Goal: Check status: Check status

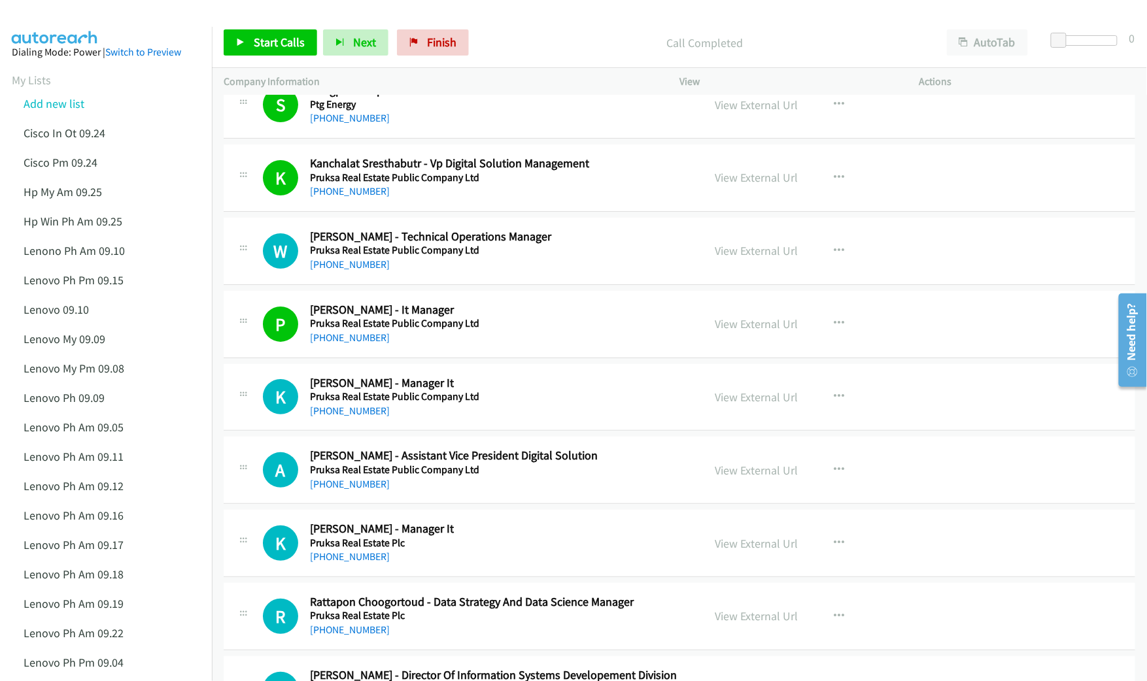
scroll to position [6801, 0]
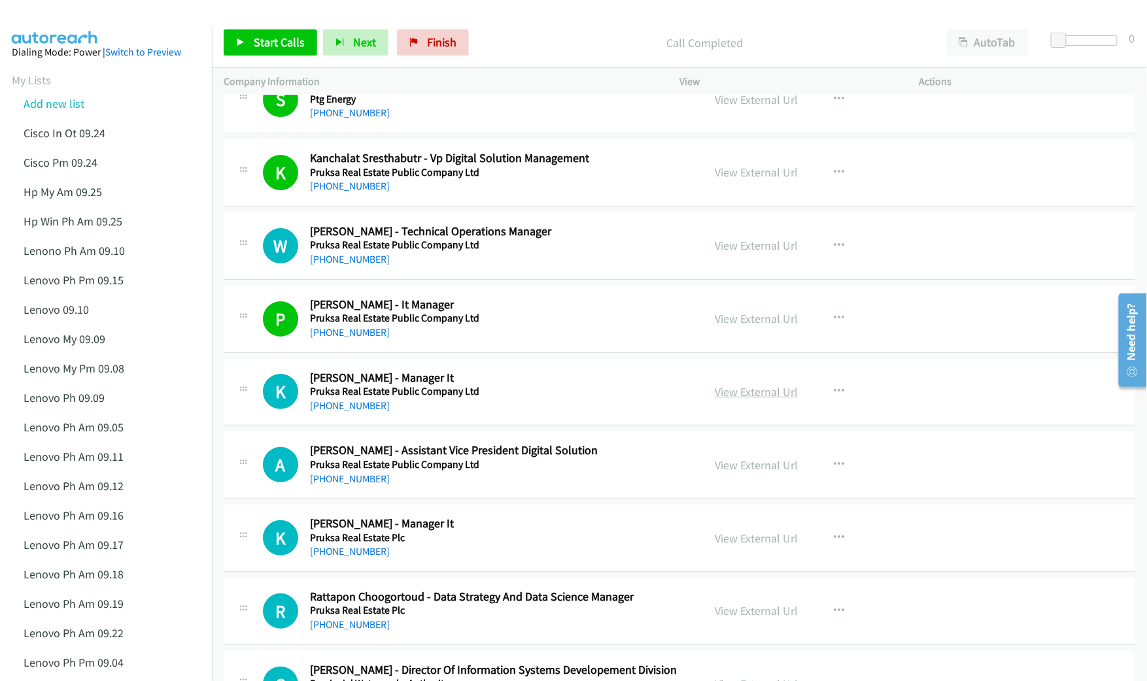
drag, startPoint x: 752, startPoint y: 408, endPoint x: 762, endPoint y: 409, distance: 10.5
click at [746, 400] on link "View External Url" at bounding box center [756, 391] width 83 height 15
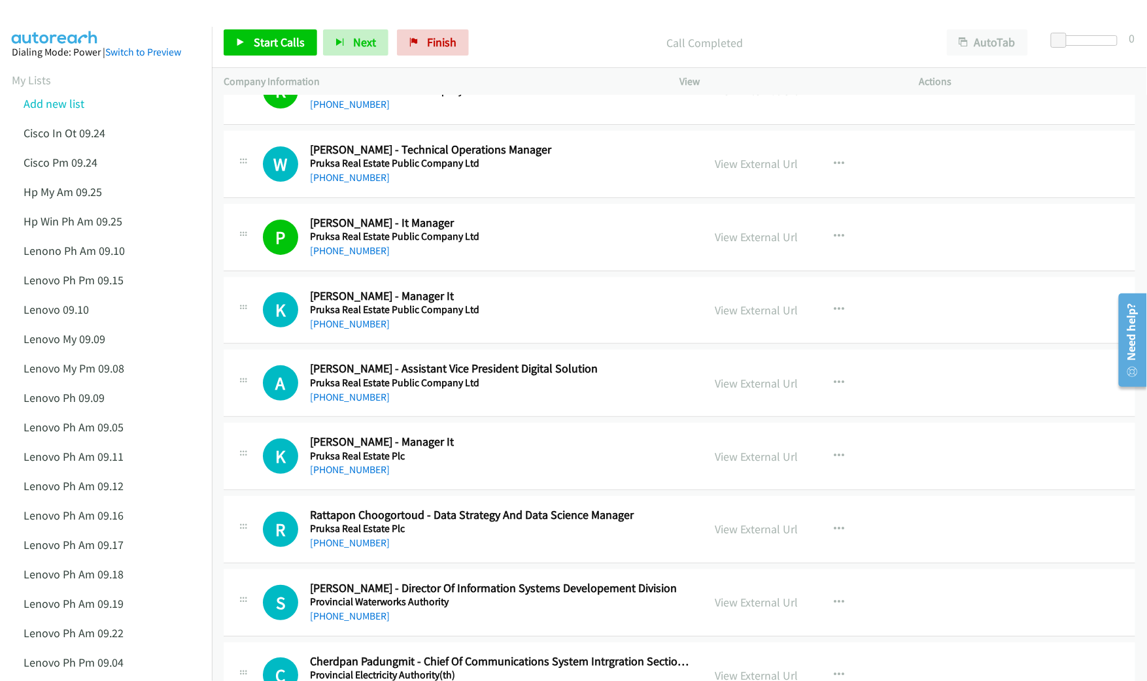
scroll to position [6888, 0]
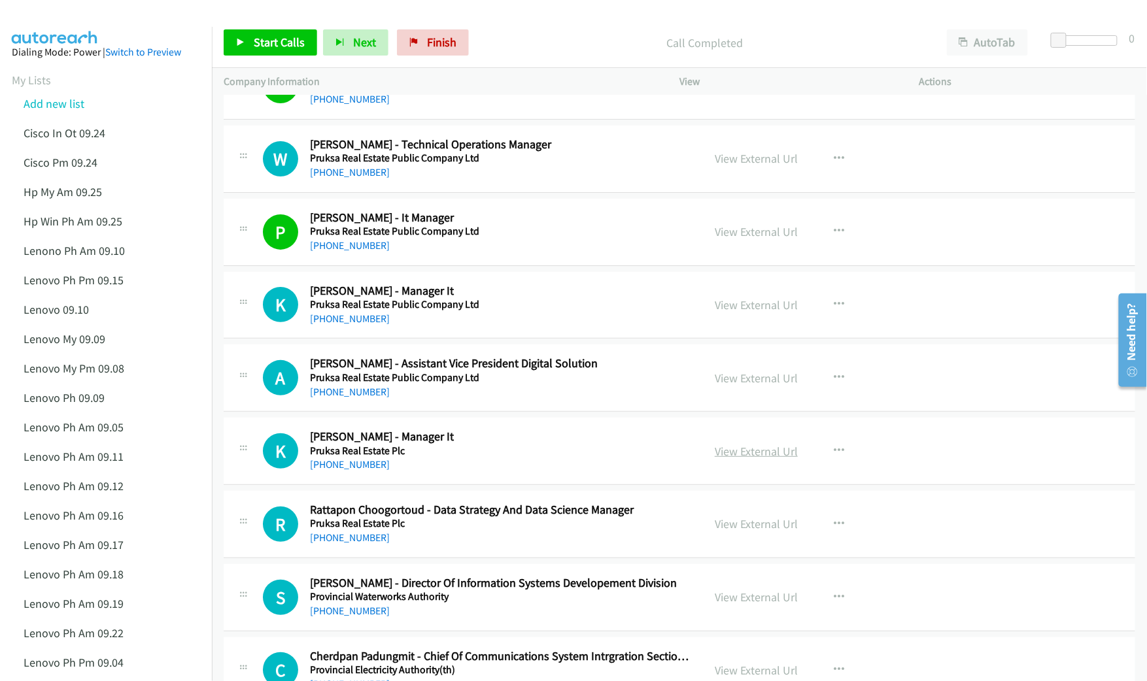
click at [735, 459] on link "View External Url" at bounding box center [756, 451] width 83 height 15
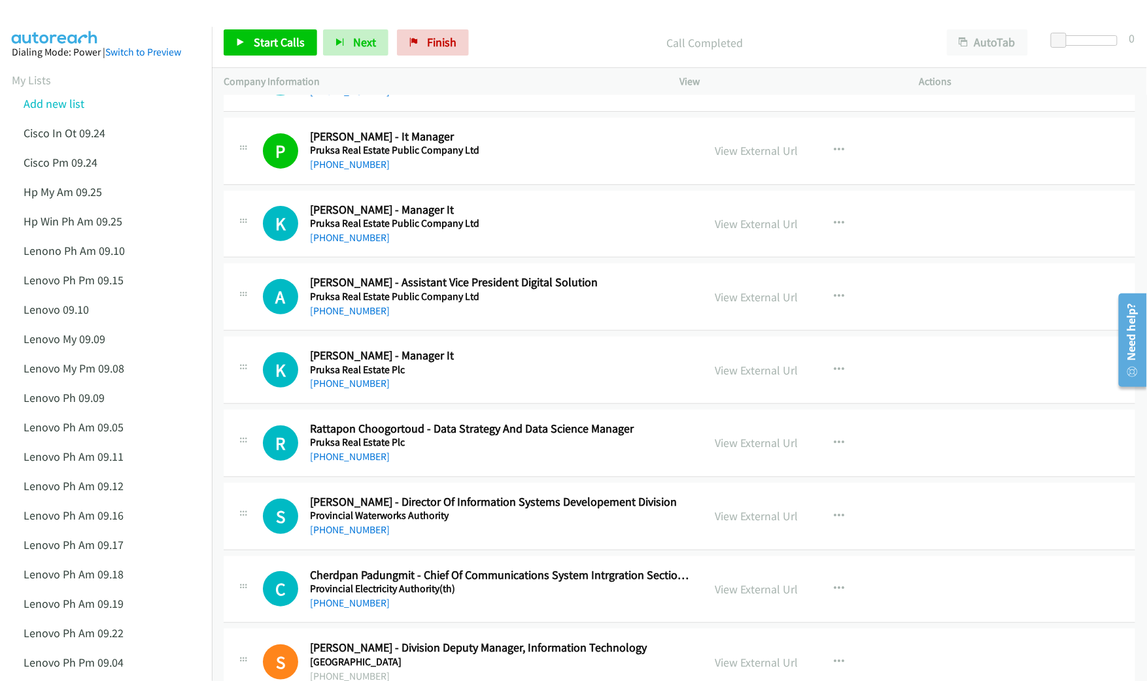
scroll to position [6975, 0]
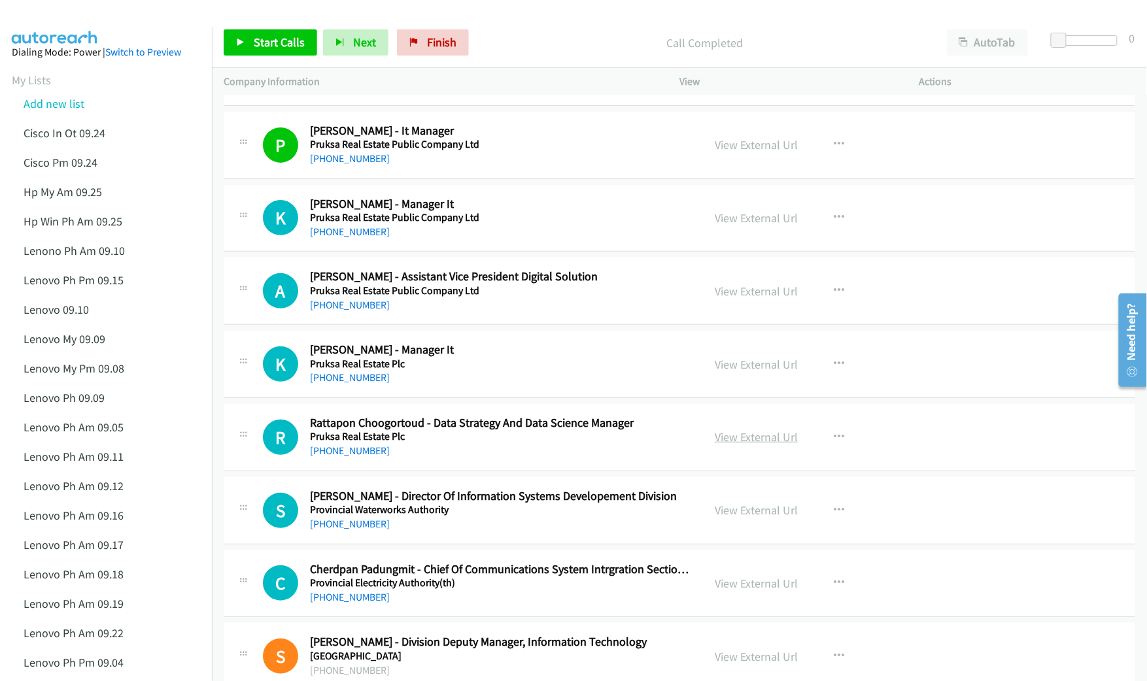
click at [730, 445] on link "View External Url" at bounding box center [756, 437] width 83 height 15
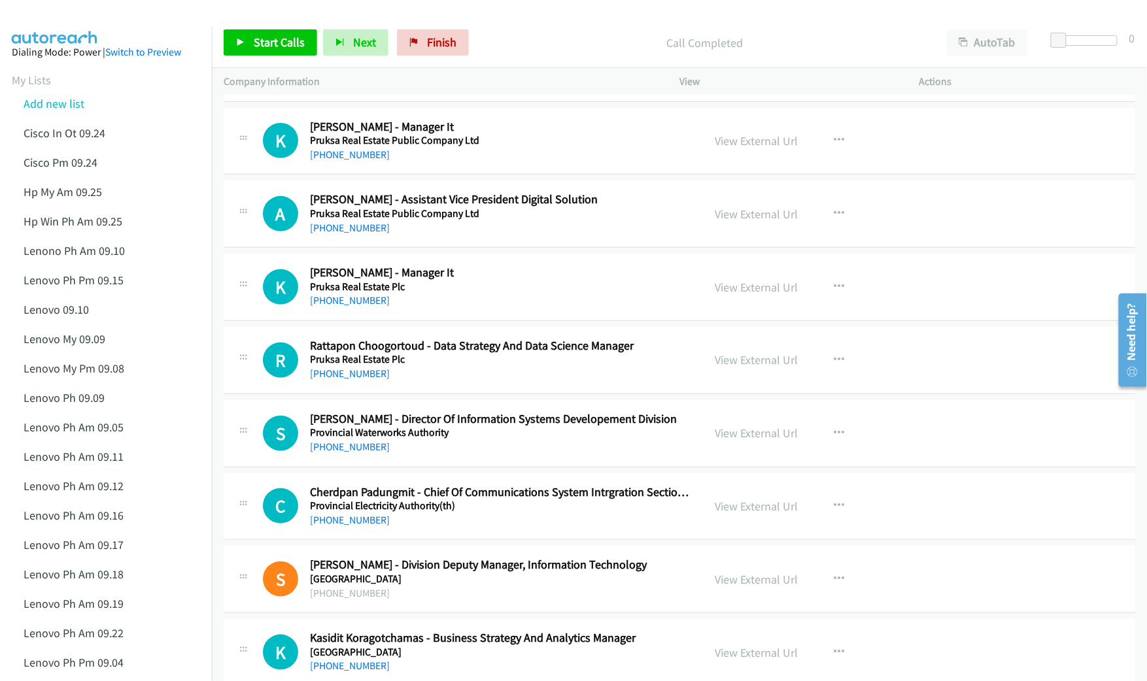
scroll to position [7062, 0]
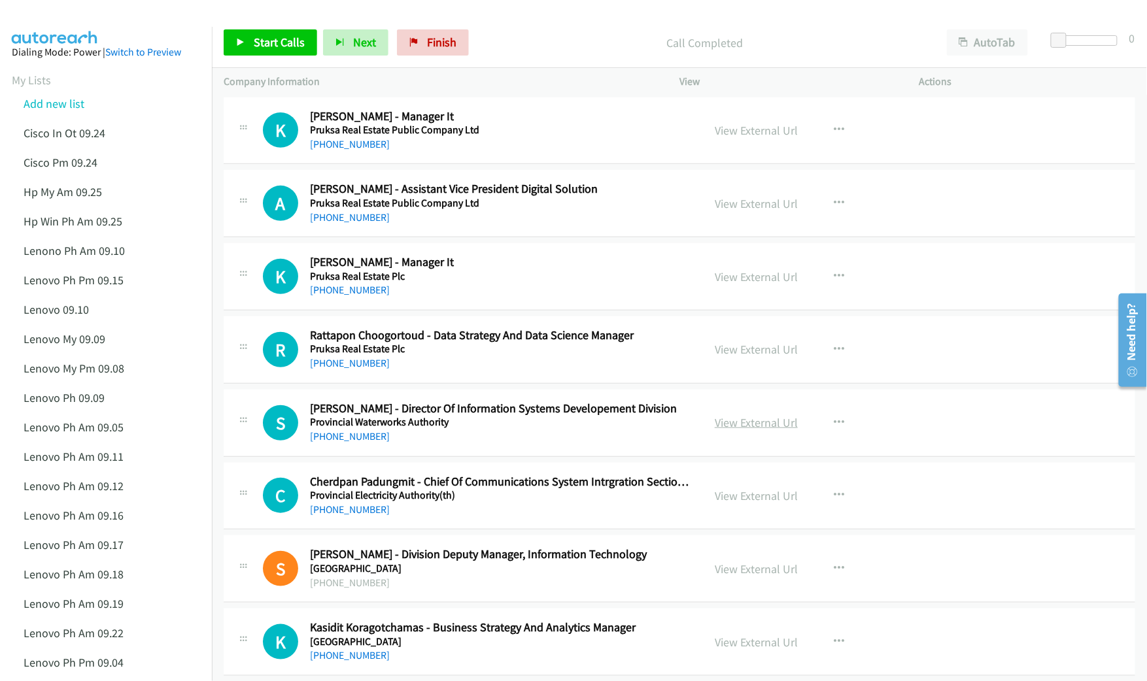
click at [734, 430] on link "View External Url" at bounding box center [756, 422] width 83 height 15
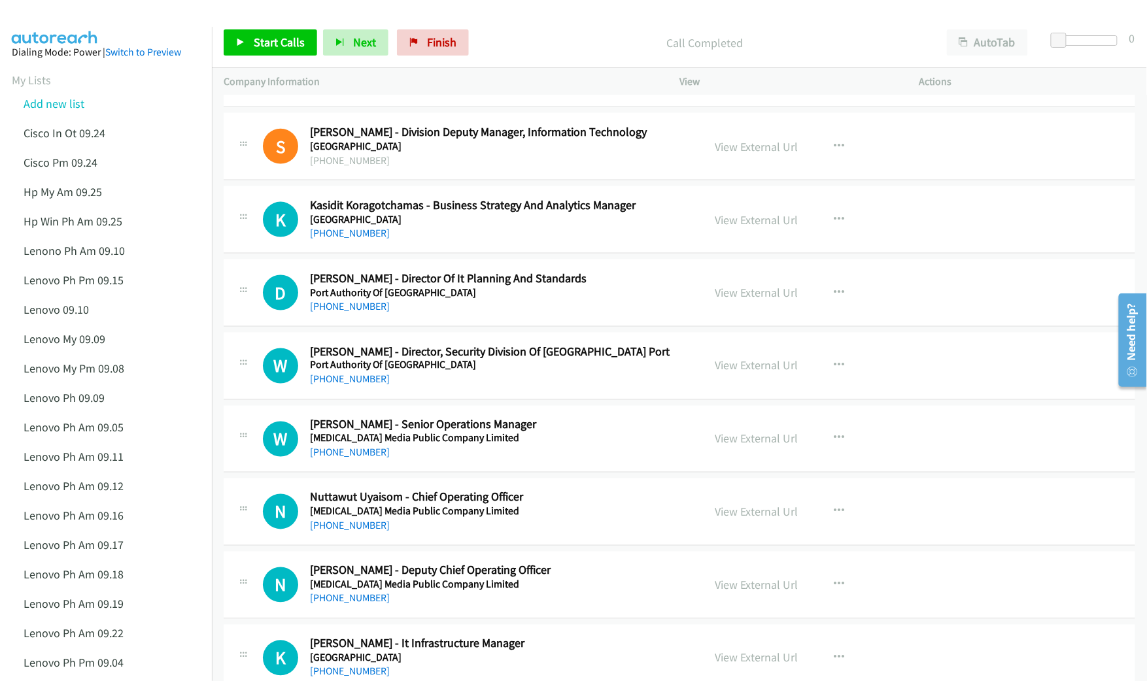
scroll to position [7498, 0]
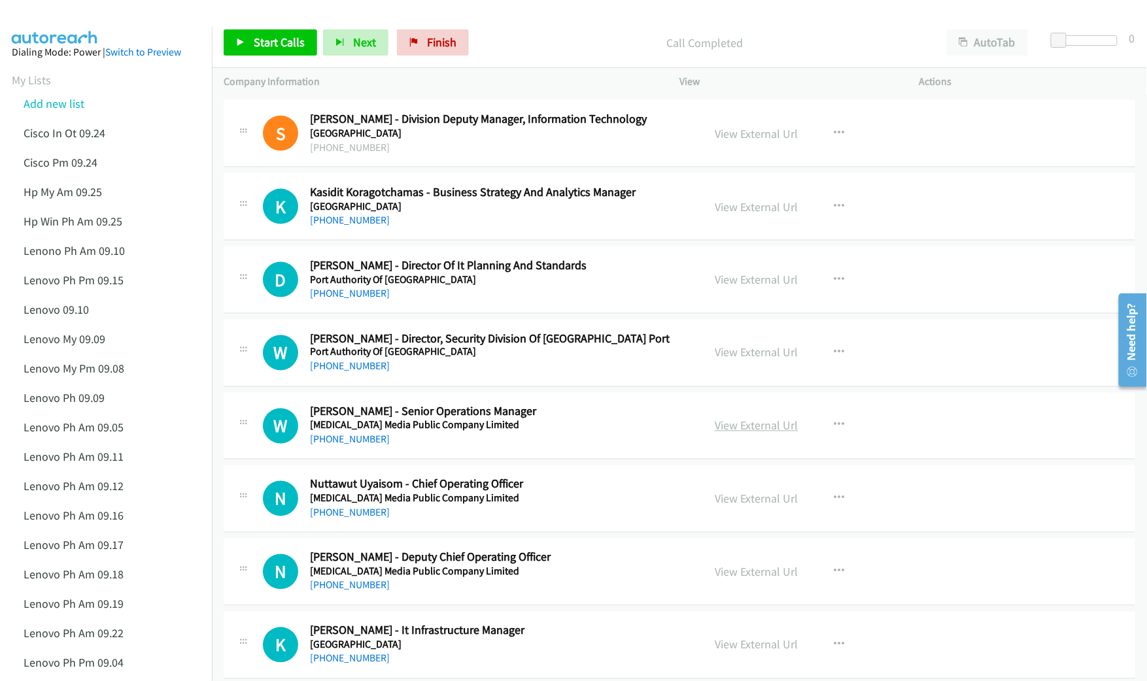
click at [752, 434] on link "View External Url" at bounding box center [756, 425] width 83 height 15
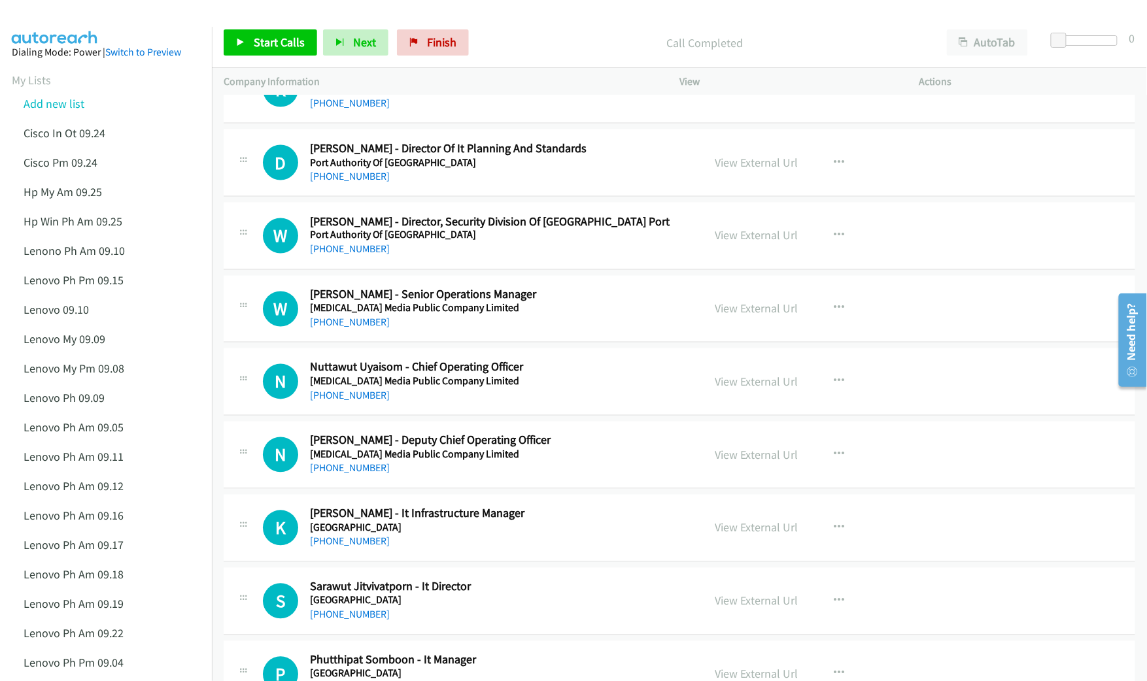
scroll to position [7672, 0]
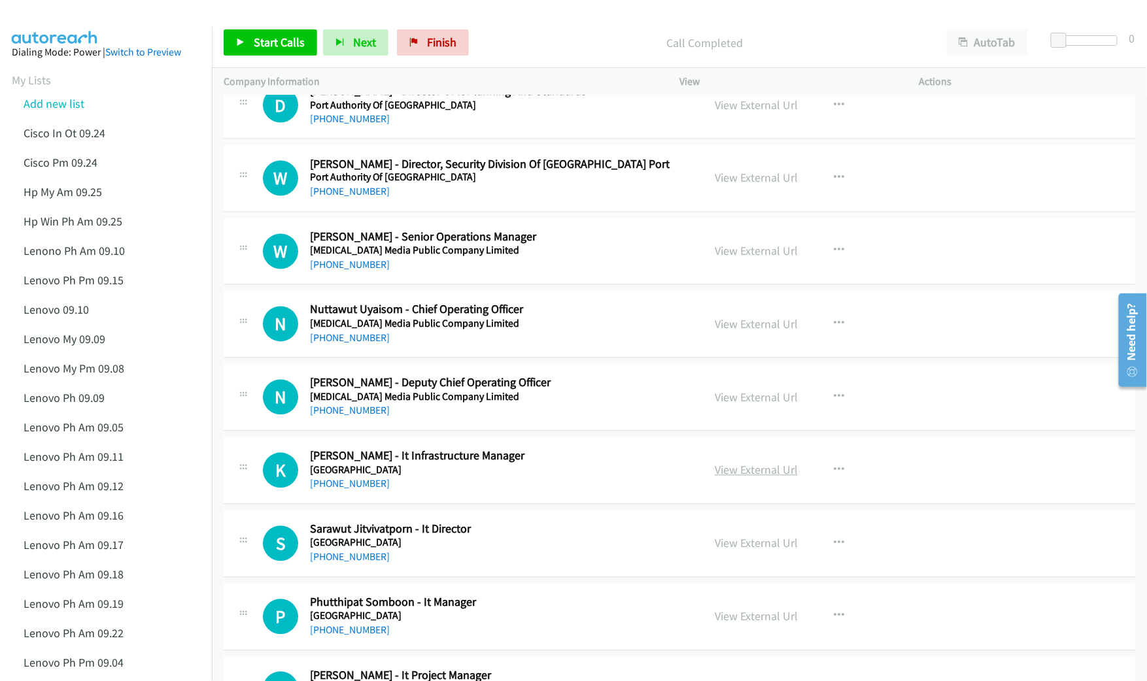
click at [721, 478] on link "View External Url" at bounding box center [756, 470] width 83 height 15
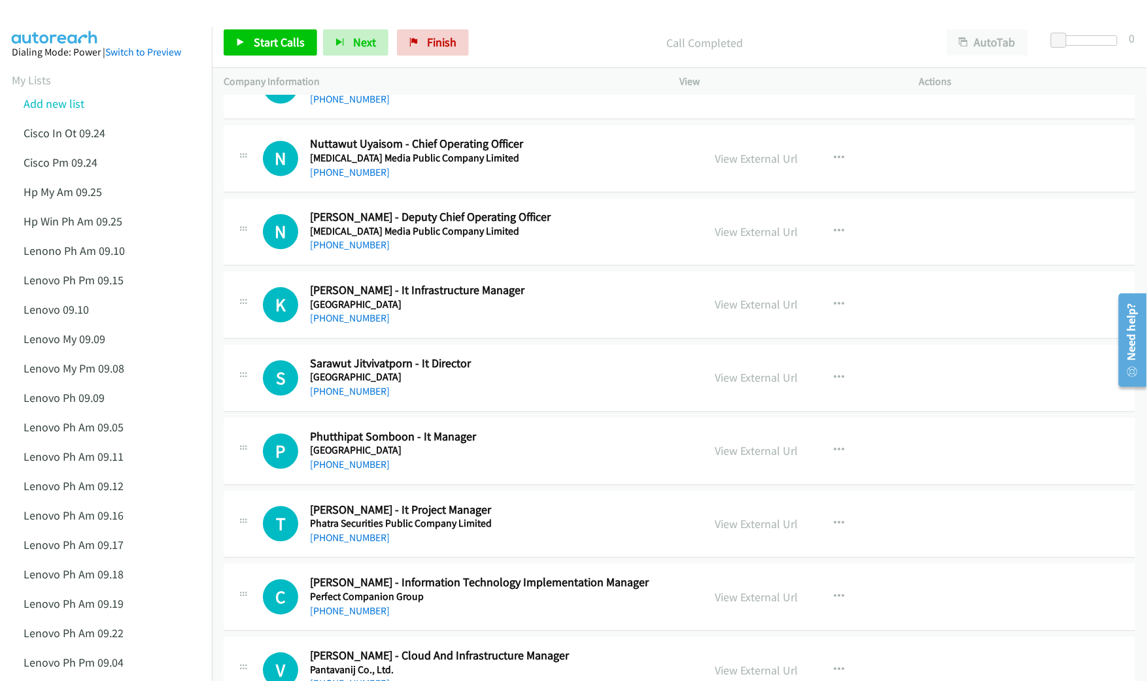
scroll to position [7847, 0]
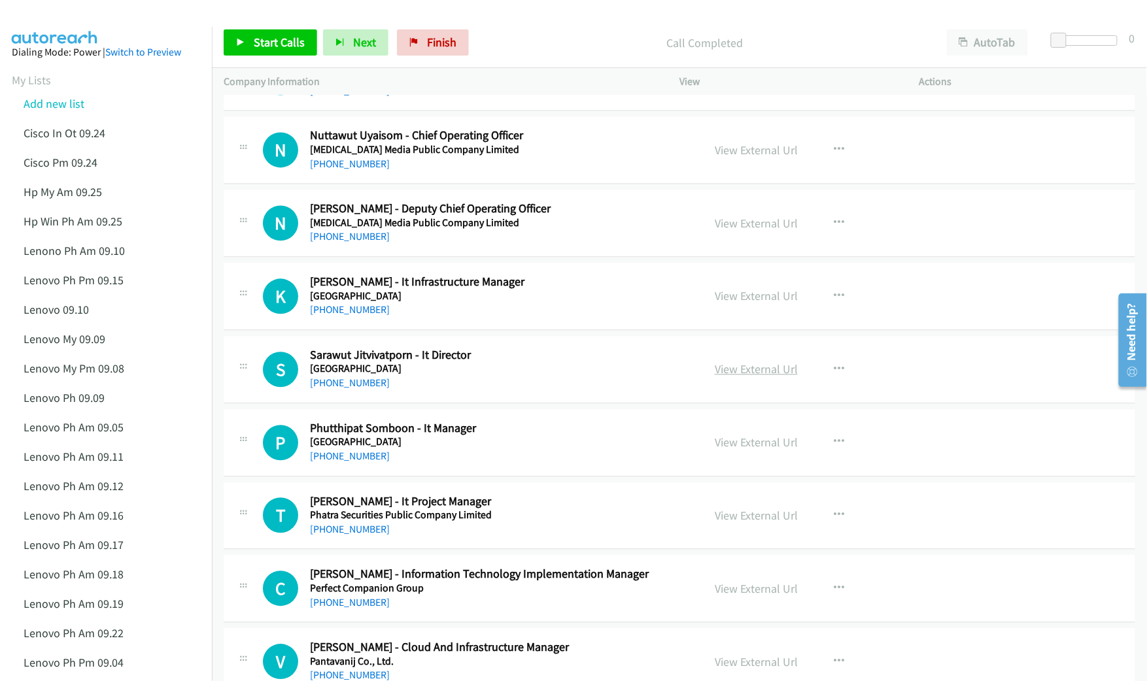
click at [766, 377] on link "View External Url" at bounding box center [756, 369] width 83 height 15
click at [743, 450] on link "View External Url" at bounding box center [756, 442] width 83 height 15
click at [746, 596] on link "View External Url" at bounding box center [756, 588] width 83 height 15
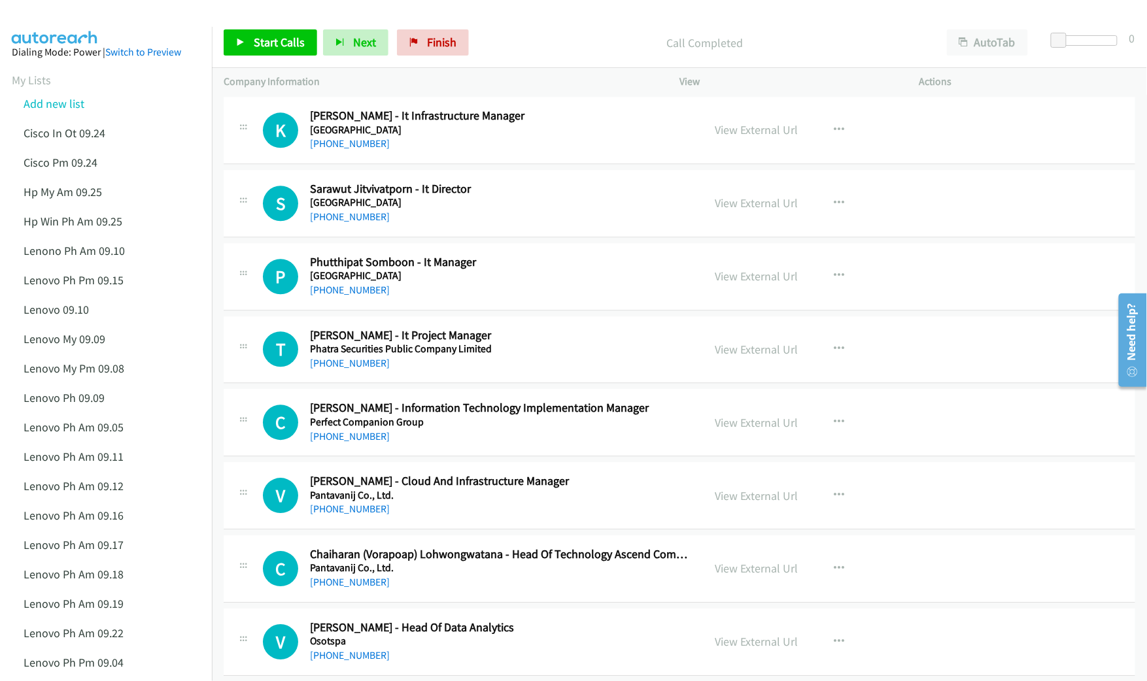
scroll to position [8021, 0]
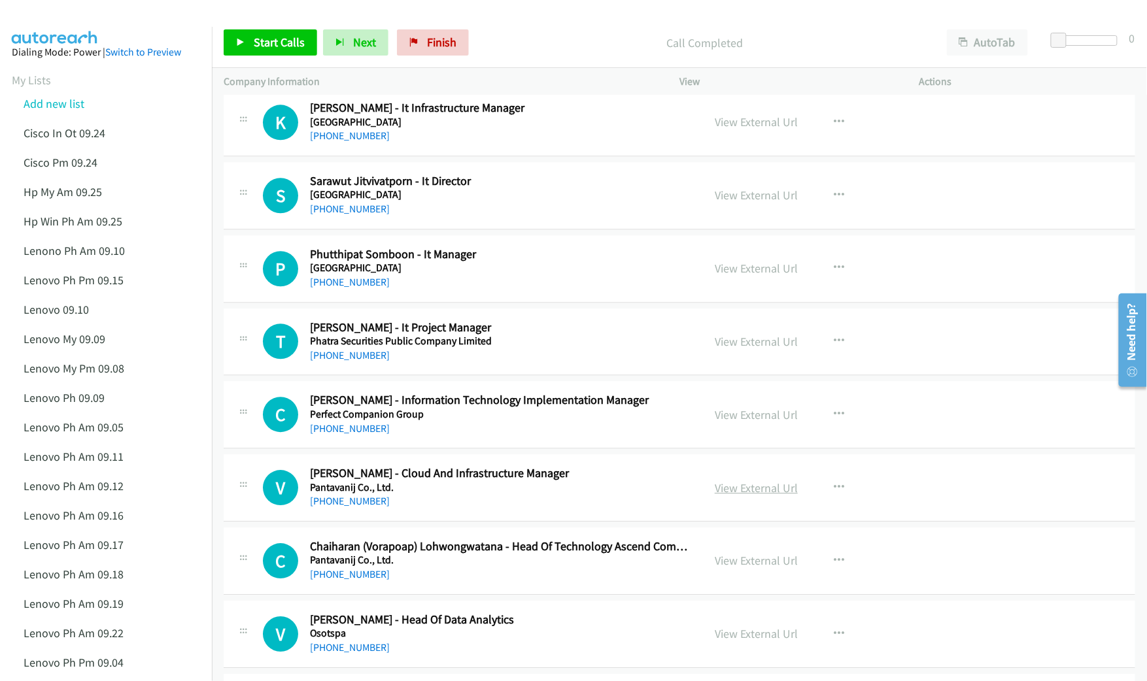
click at [745, 496] on link "View External Url" at bounding box center [756, 488] width 83 height 15
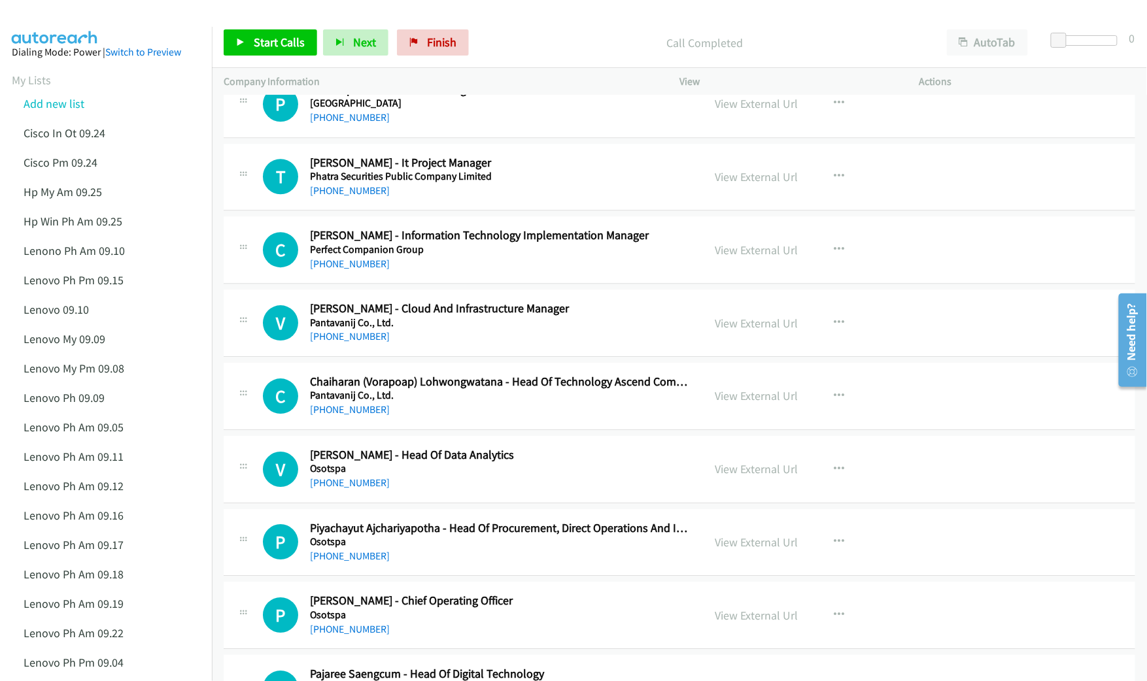
scroll to position [8195, 0]
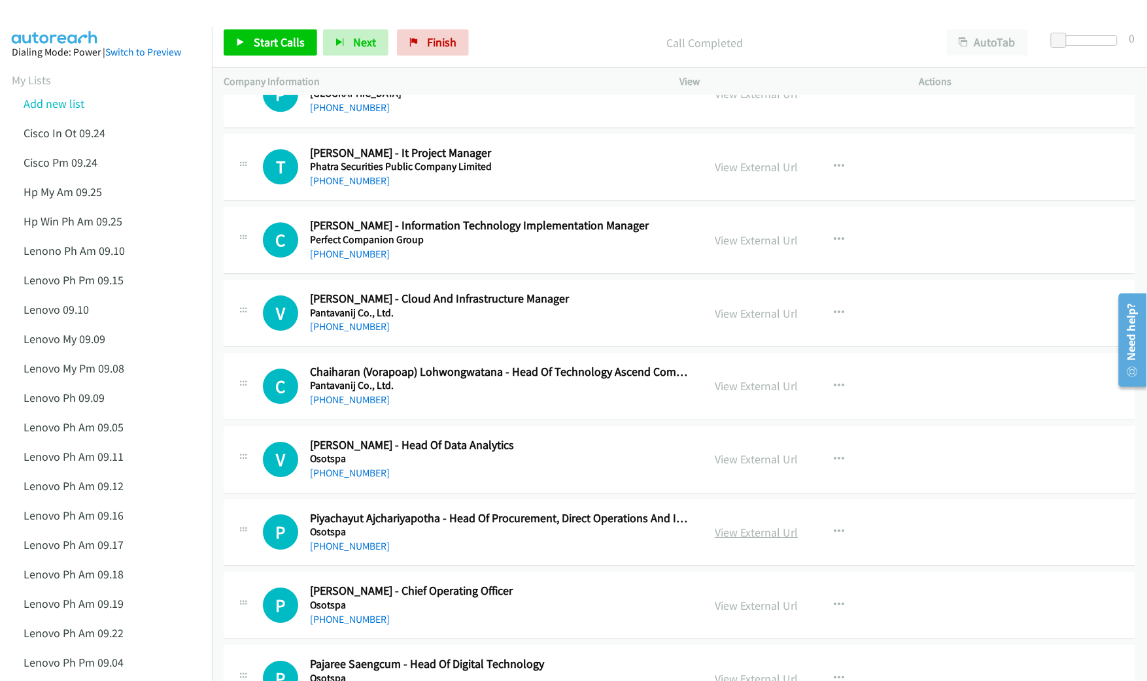
click at [739, 540] on link "View External Url" at bounding box center [756, 532] width 83 height 15
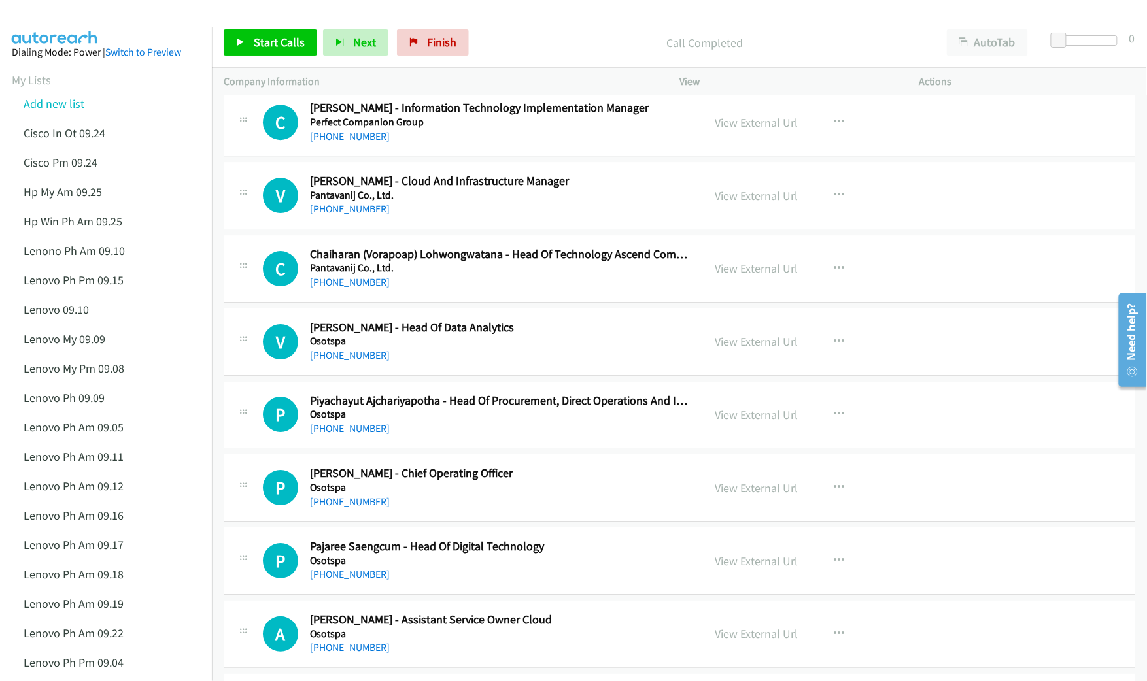
scroll to position [8370, 0]
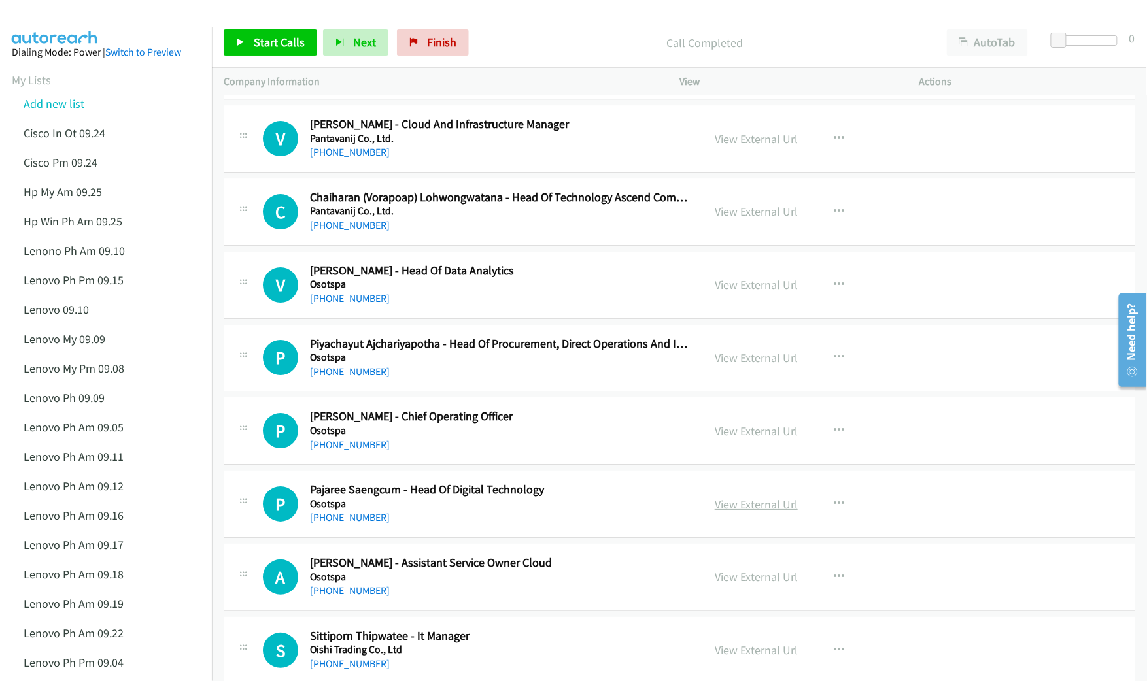
click at [741, 512] on link "View External Url" at bounding box center [756, 504] width 83 height 15
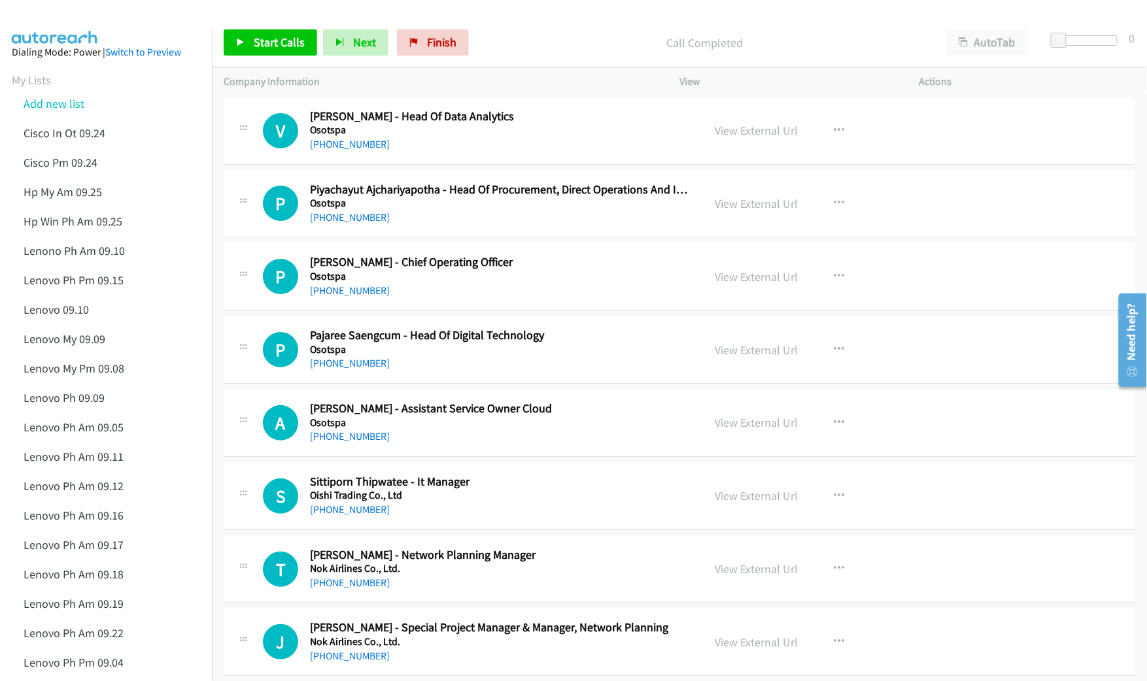
scroll to position [8544, 0]
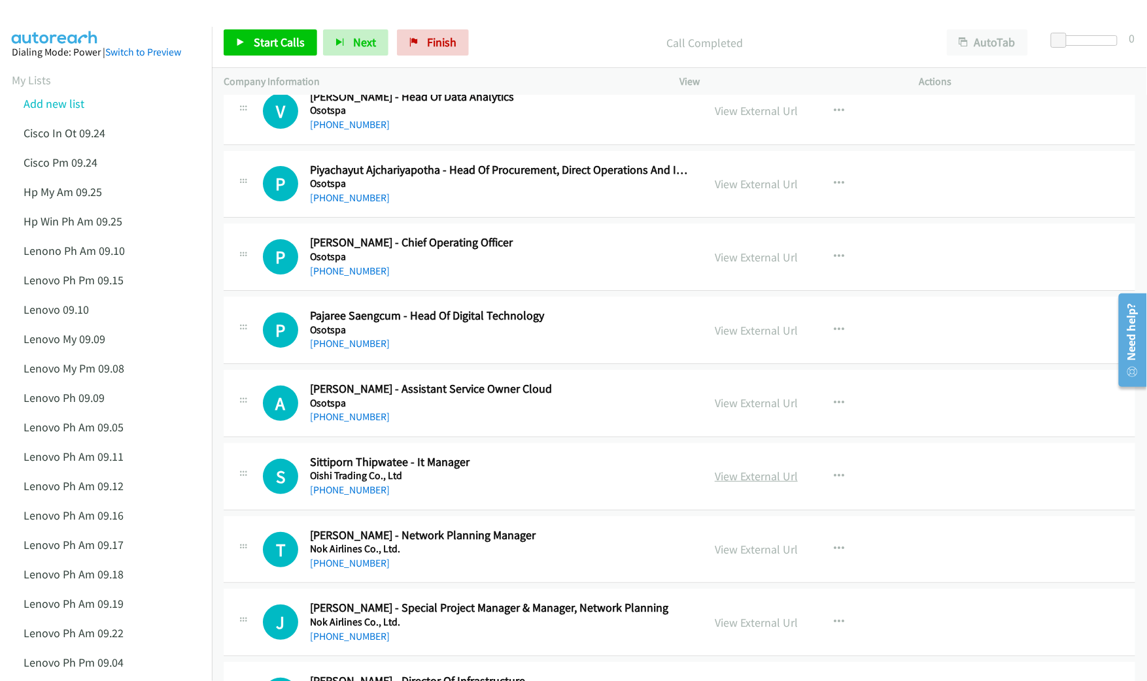
click at [744, 484] on link "View External Url" at bounding box center [756, 476] width 83 height 15
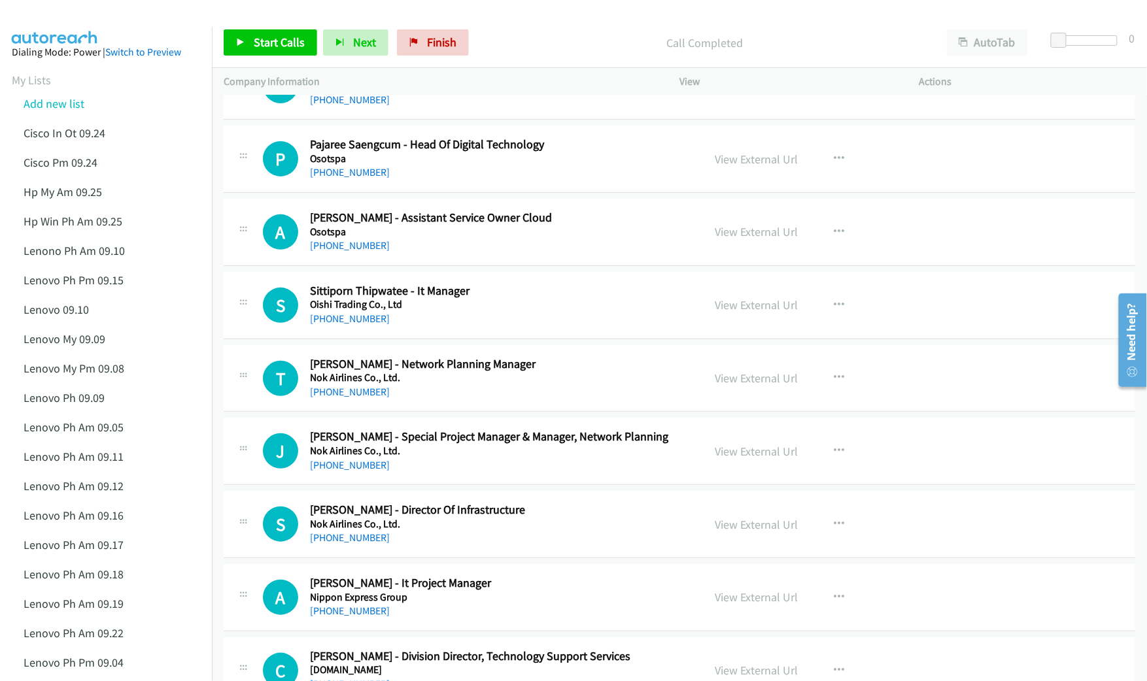
scroll to position [8718, 0]
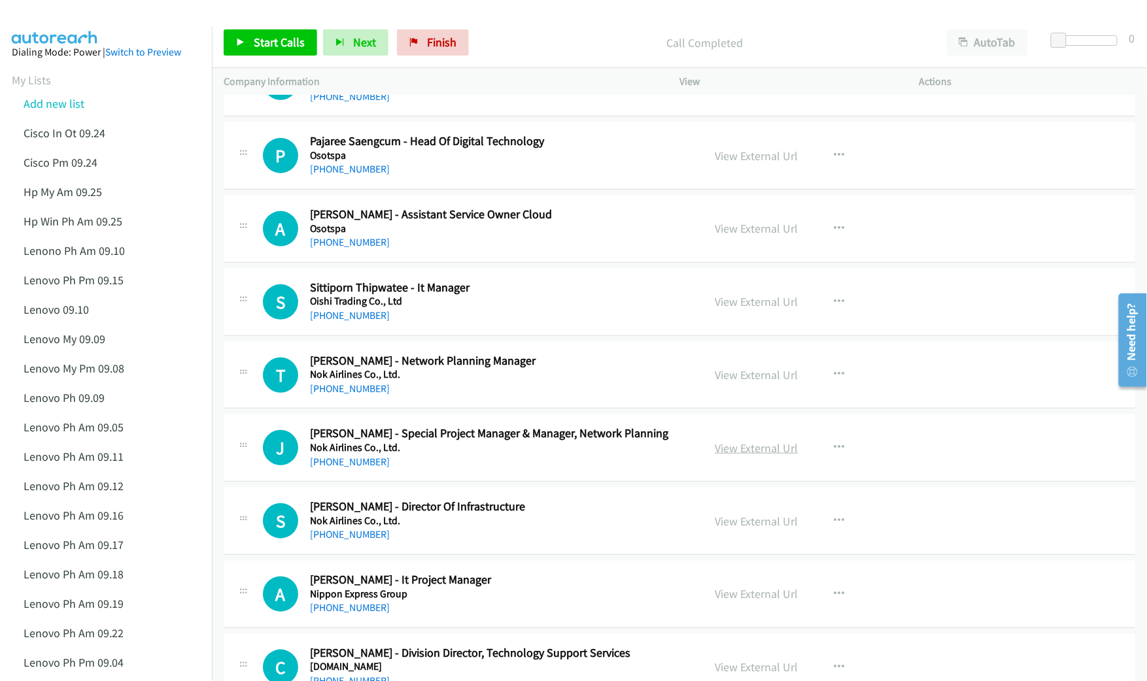
click at [752, 456] on link "View External Url" at bounding box center [756, 448] width 83 height 15
click at [734, 529] on link "View External Url" at bounding box center [756, 521] width 83 height 15
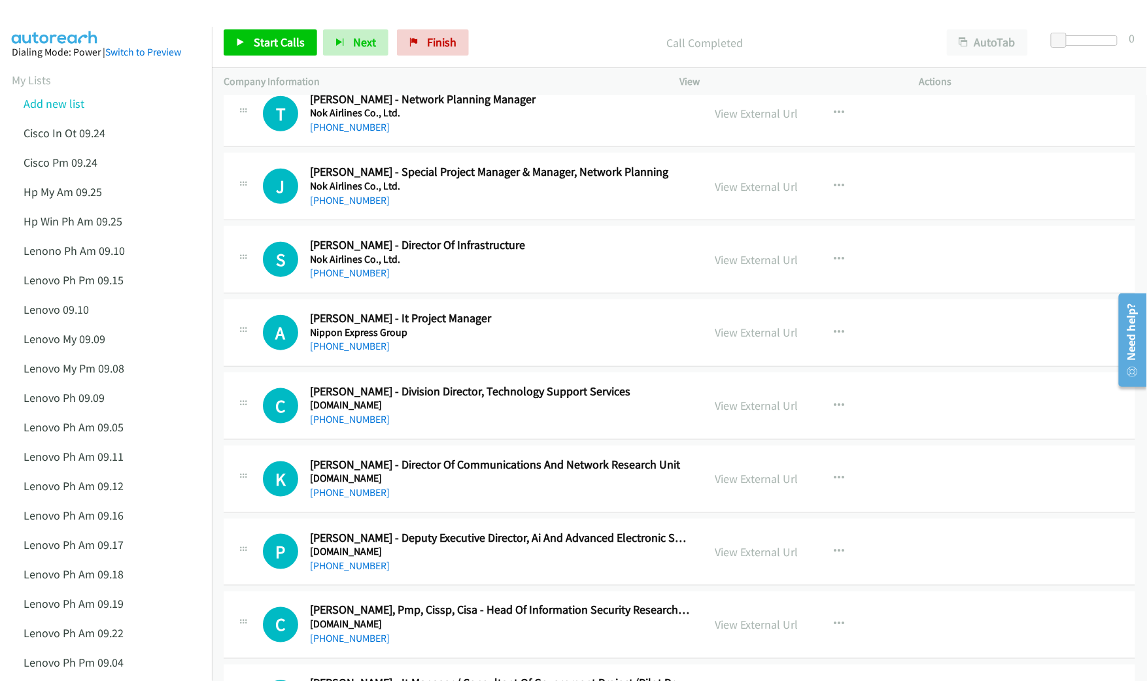
scroll to position [9067, 0]
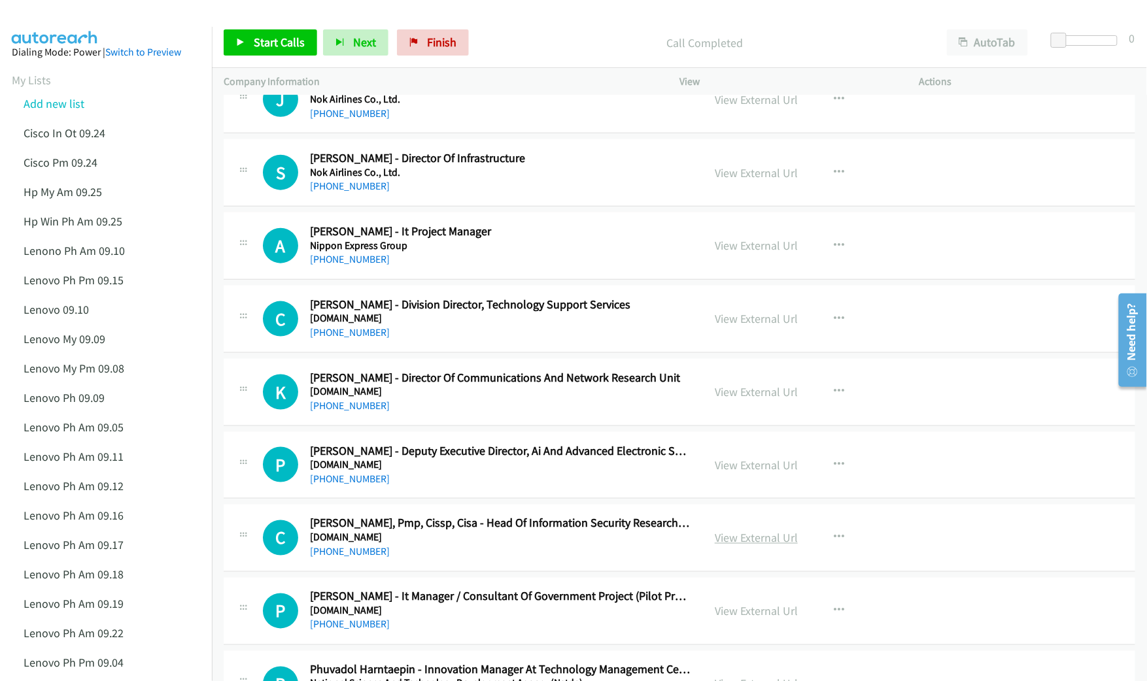
click at [730, 546] on link "View External Url" at bounding box center [756, 538] width 83 height 15
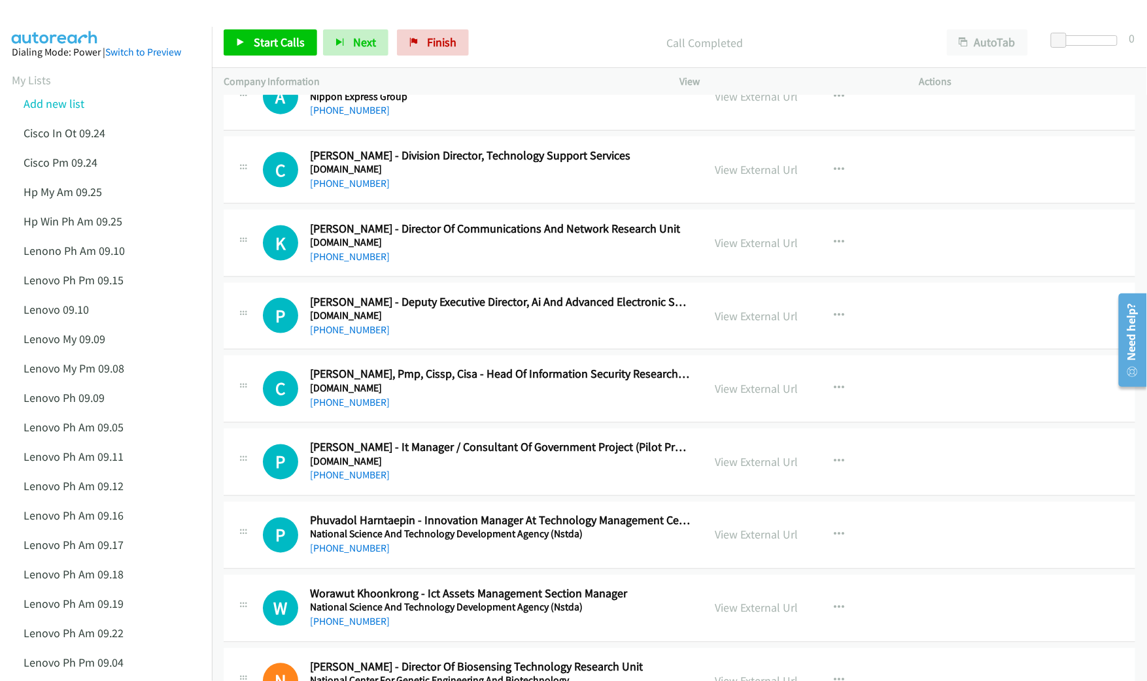
scroll to position [9242, 0]
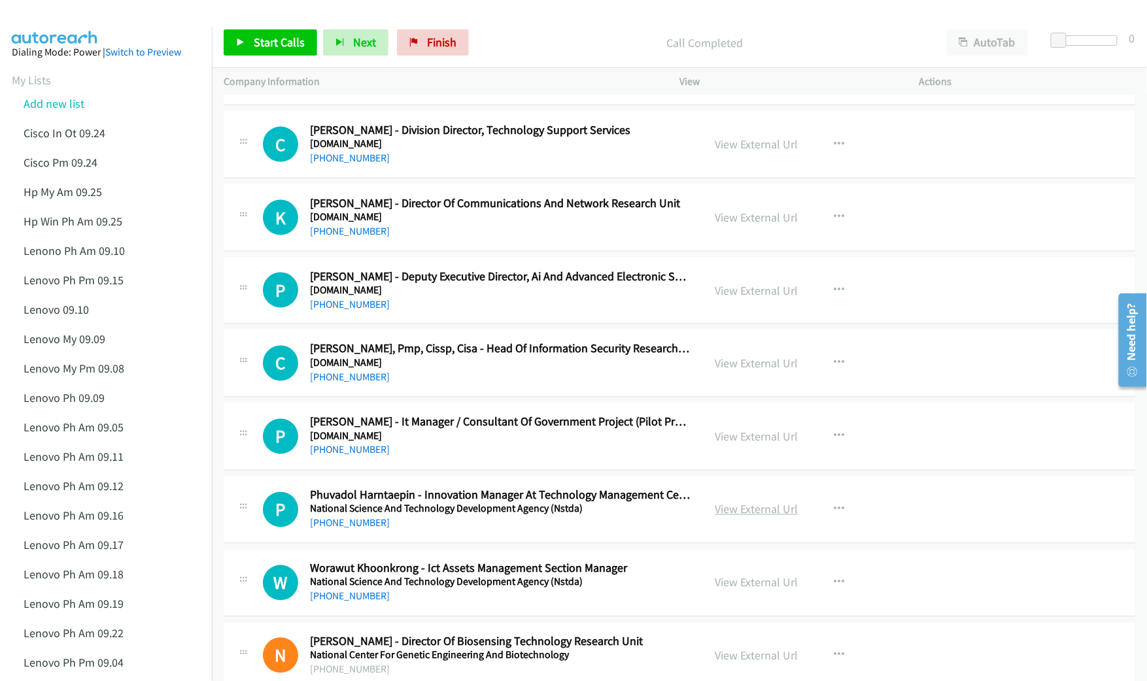
click at [751, 517] on link "View External Url" at bounding box center [756, 509] width 83 height 15
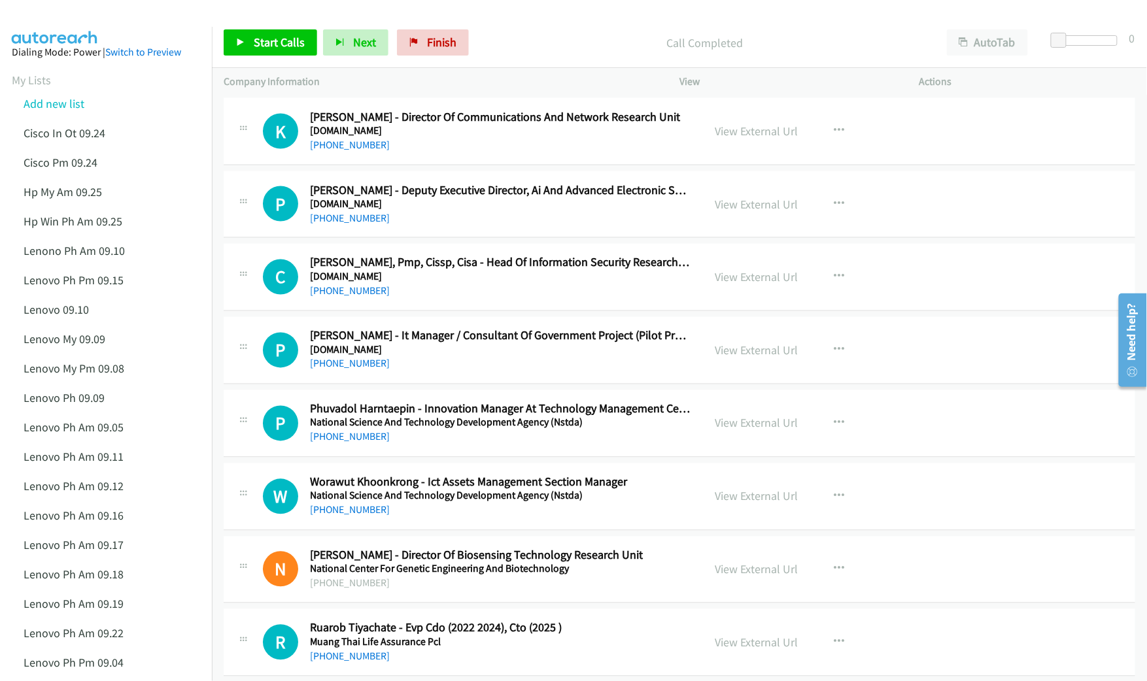
scroll to position [9329, 0]
click at [743, 504] on link "View External Url" at bounding box center [756, 495] width 83 height 15
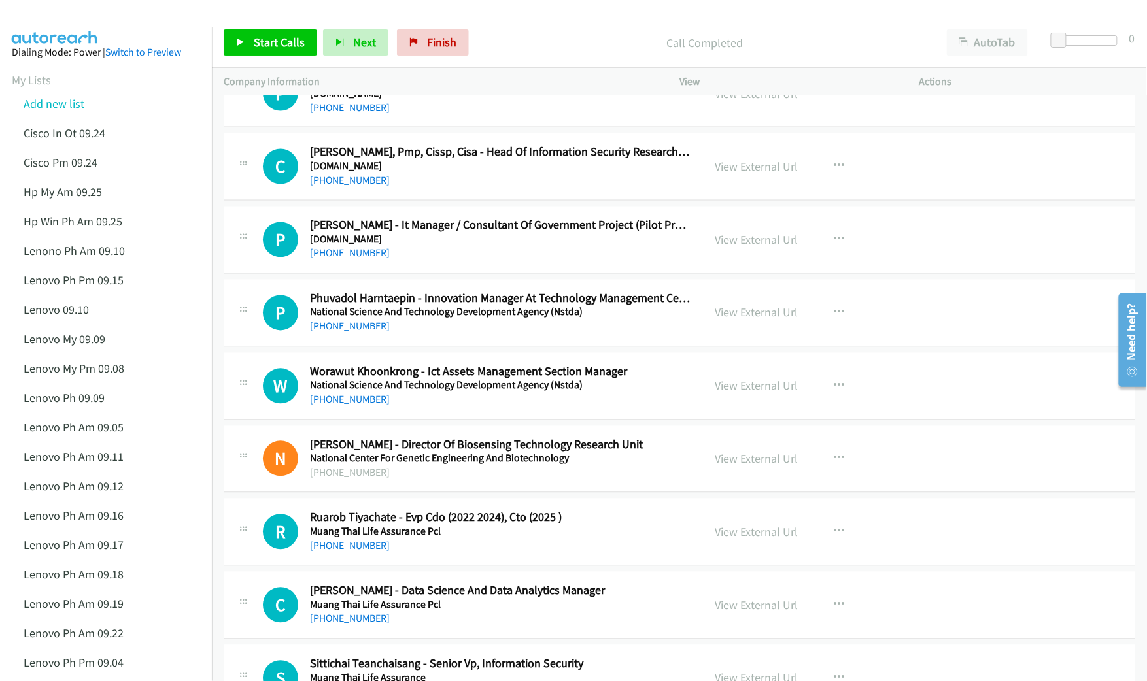
scroll to position [9503, 0]
